Goal: Task Accomplishment & Management: Manage account settings

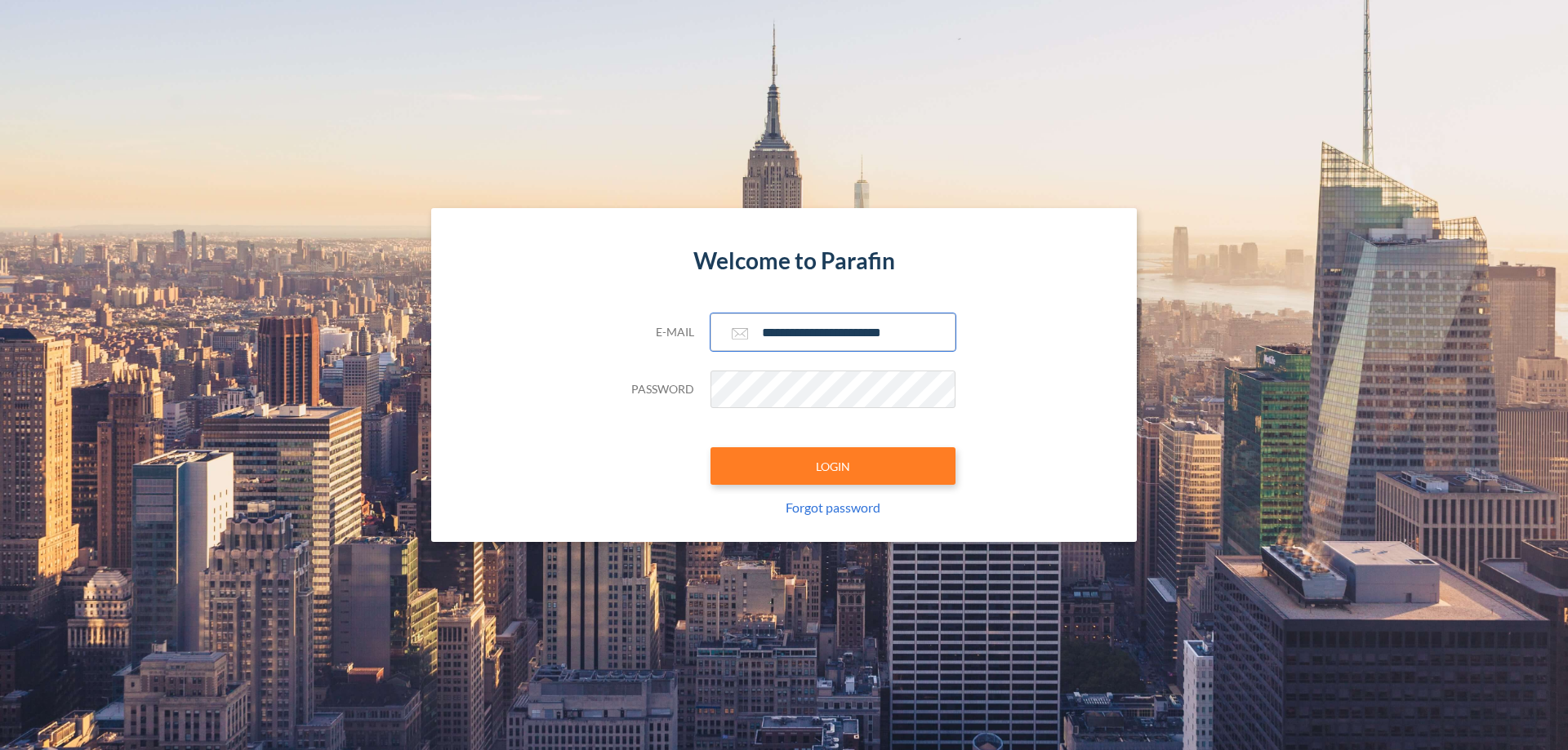
type input "**********"
click at [833, 466] on button "LOGIN" at bounding box center [833, 465] width 245 height 38
